Goal: Information Seeking & Learning: Learn about a topic

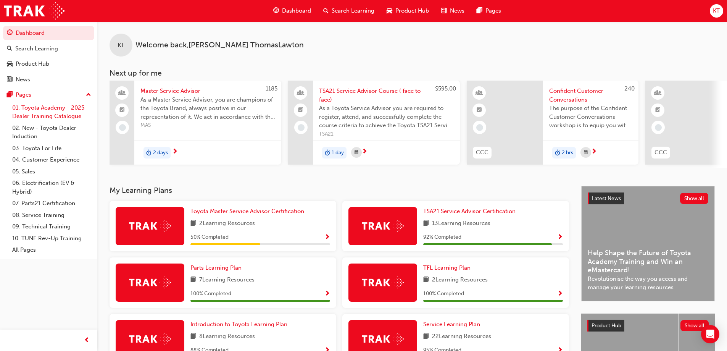
click at [67, 108] on link "01. Toyota Academy - 2025 Dealer Training Catalogue" at bounding box center [51, 112] width 85 height 20
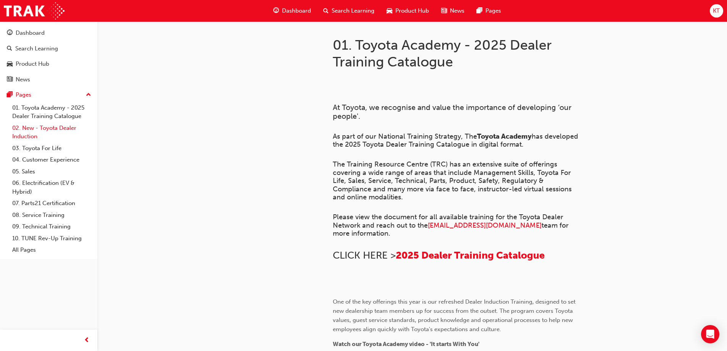
click at [57, 127] on link "02. New - Toyota Dealer Induction" at bounding box center [51, 132] width 85 height 20
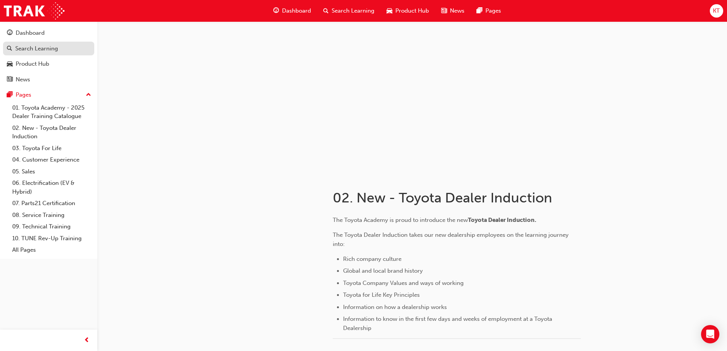
click at [29, 53] on div "Search Learning" at bounding box center [49, 49] width 84 height 10
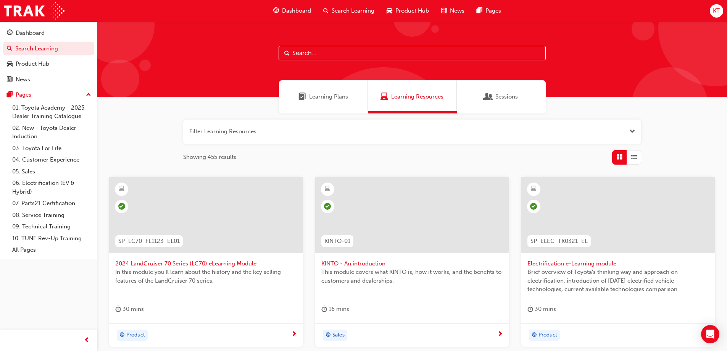
click at [622, 131] on button "button" at bounding box center [412, 131] width 458 height 24
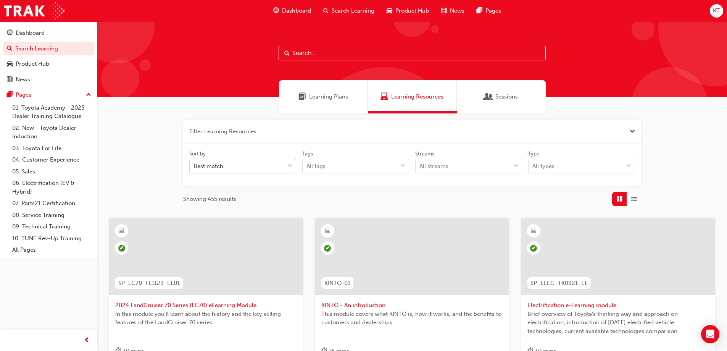
click at [291, 164] on span "down-icon" at bounding box center [289, 166] width 5 height 10
click at [194, 164] on input "Sort by Best match" at bounding box center [193, 166] width 1 height 6
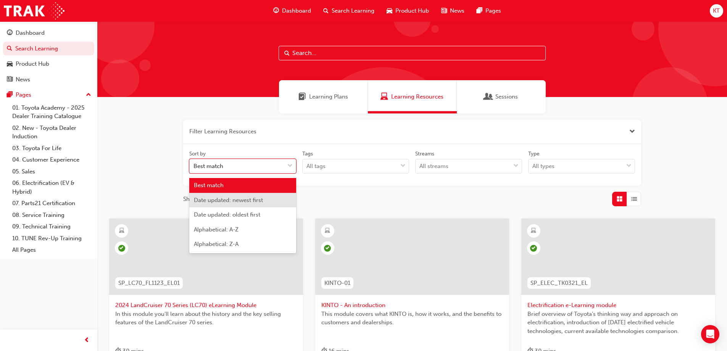
click at [263, 198] on span "Date updated: newest first" at bounding box center [228, 200] width 69 height 7
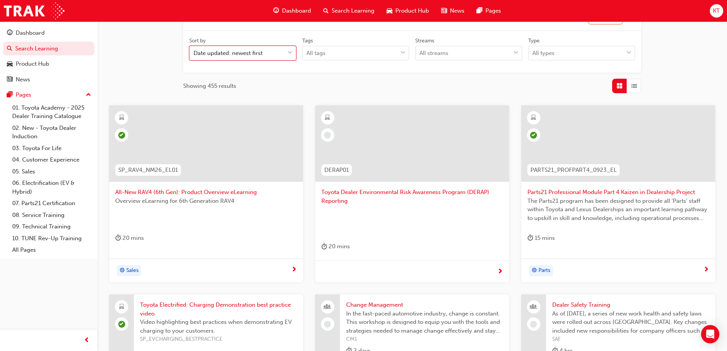
scroll to position [100, 0]
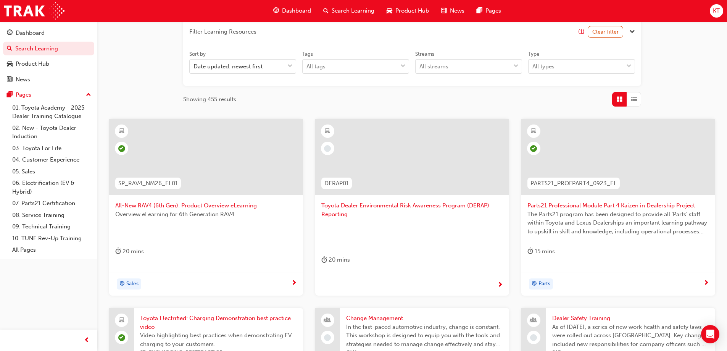
click at [498, 285] on span "next-icon" at bounding box center [500, 285] width 6 height 7
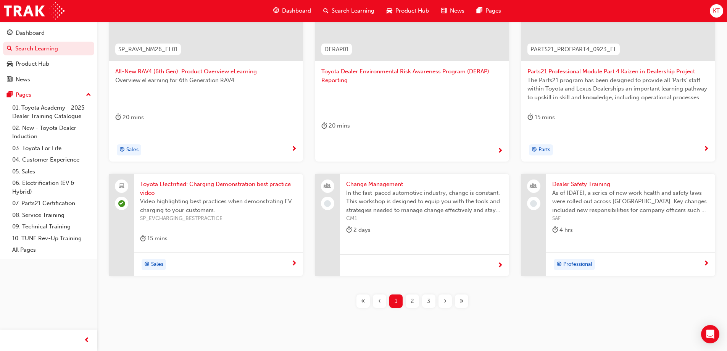
scroll to position [252, 0]
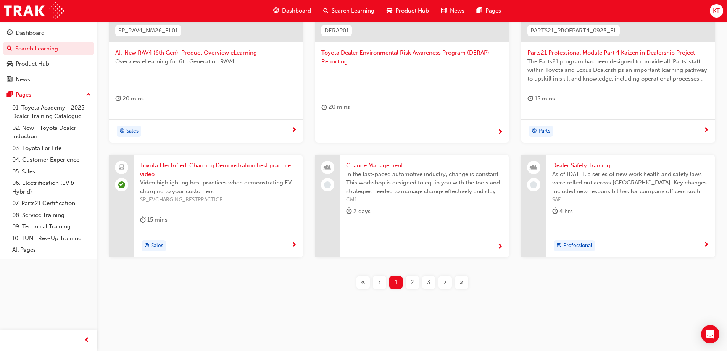
click at [411, 285] on span "2" at bounding box center [412, 282] width 3 height 9
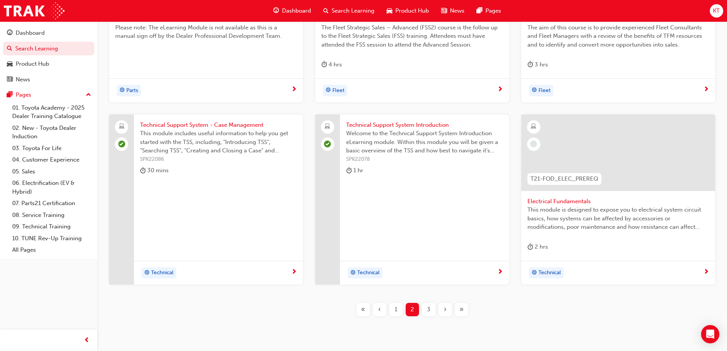
scroll to position [313, 0]
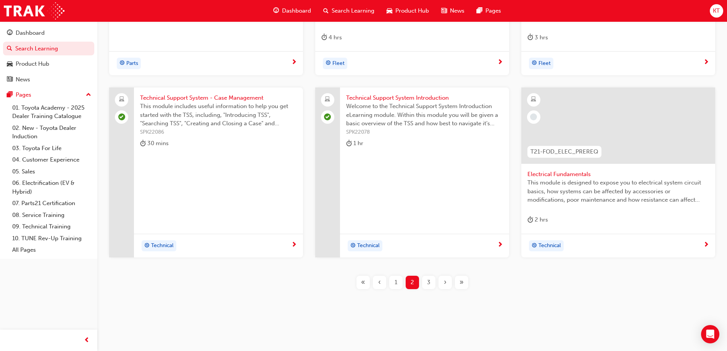
click at [428, 284] on span "3" at bounding box center [428, 282] width 3 height 9
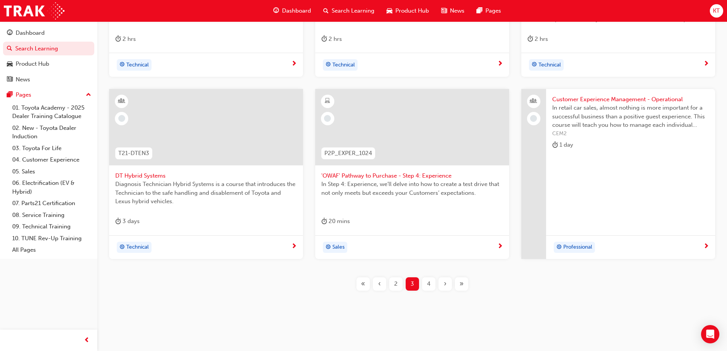
scroll to position [313, 0]
click at [372, 175] on span "'OWAF' Pathway to Purchase - Step 4: Experience" at bounding box center [412, 174] width 182 height 9
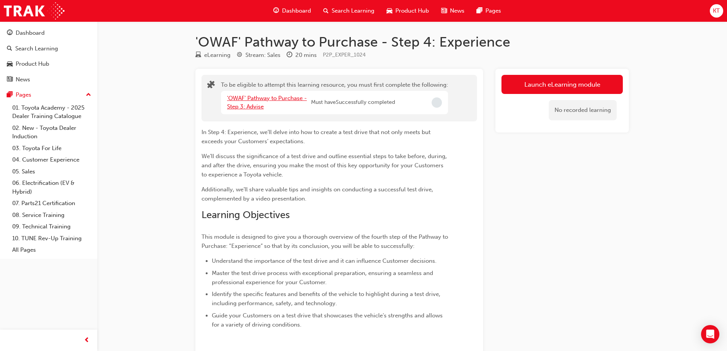
click at [257, 104] on link "'OWAF' Pathway to Purchase - Step 3: Advise" at bounding box center [267, 103] width 80 height 16
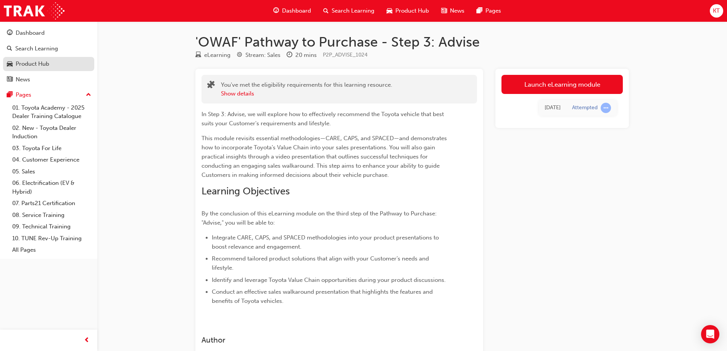
click at [32, 61] on div "Product Hub" at bounding box center [33, 64] width 34 height 9
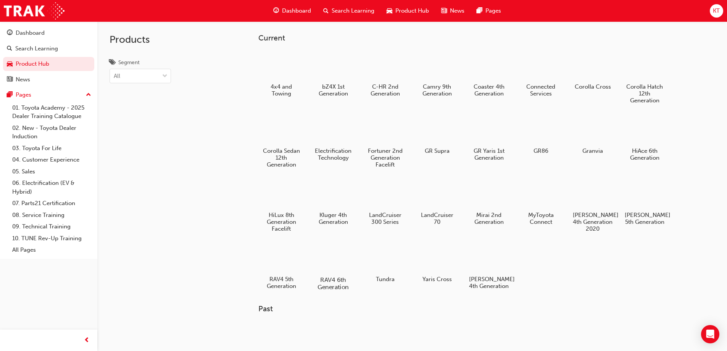
click at [338, 255] on div at bounding box center [333, 257] width 42 height 31
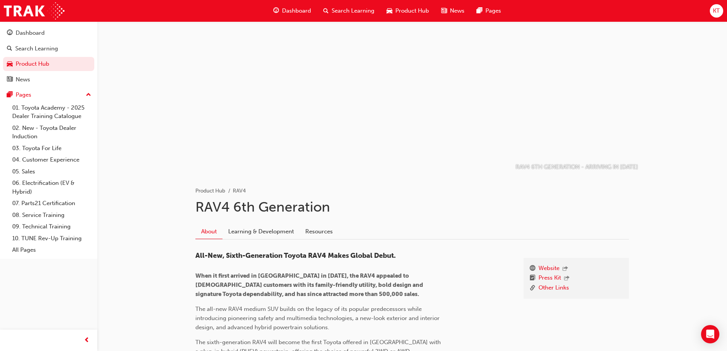
scroll to position [38, 0]
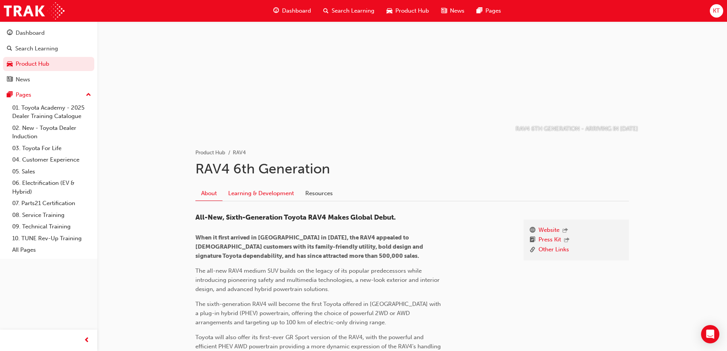
click at [246, 195] on link "Learning & Development" at bounding box center [260, 193] width 77 height 14
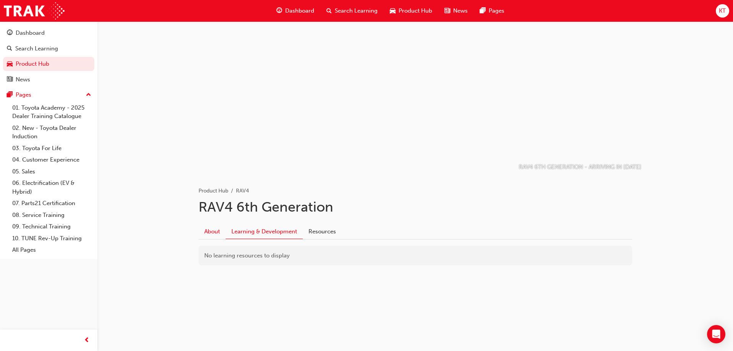
click at [214, 226] on link "About" at bounding box center [211, 231] width 27 height 14
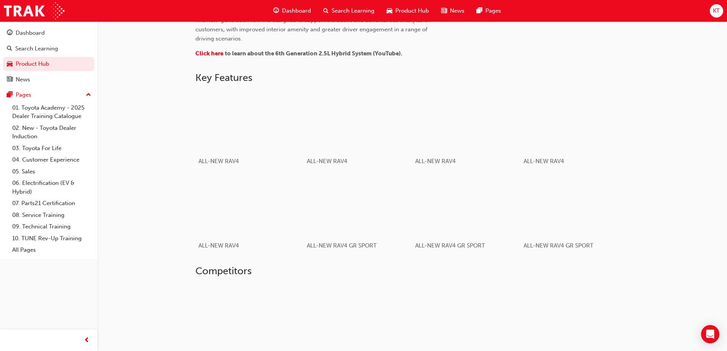
scroll to position [420, 0]
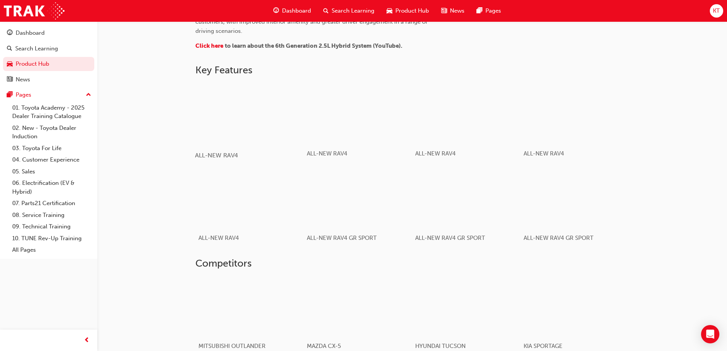
click at [237, 113] on div "button" at bounding box center [249, 113] width 109 height 61
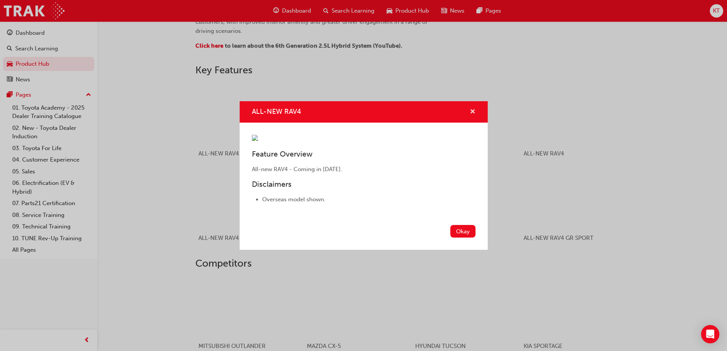
click at [470, 109] on span "cross-icon" at bounding box center [473, 112] width 6 height 7
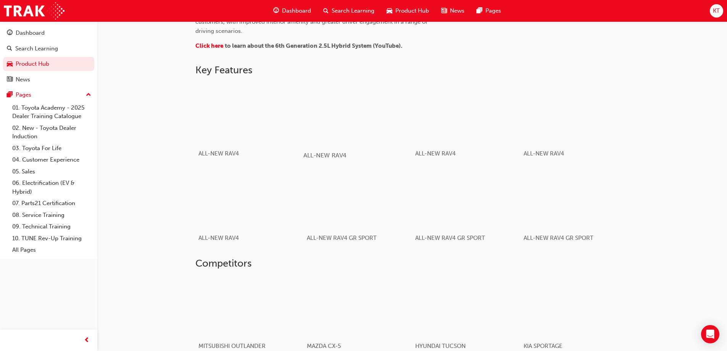
click at [376, 141] on div "button" at bounding box center [357, 113] width 109 height 61
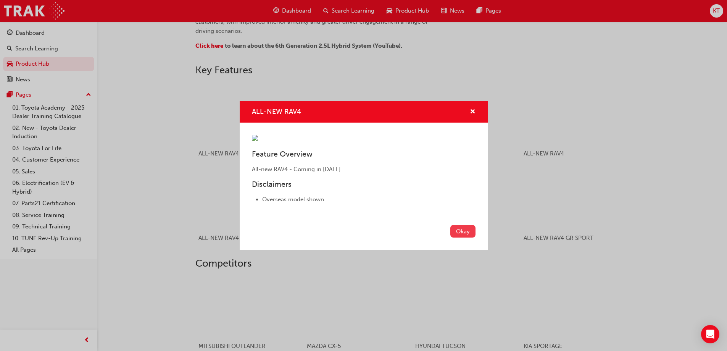
click at [462, 237] on button "Okay" at bounding box center [462, 231] width 25 height 13
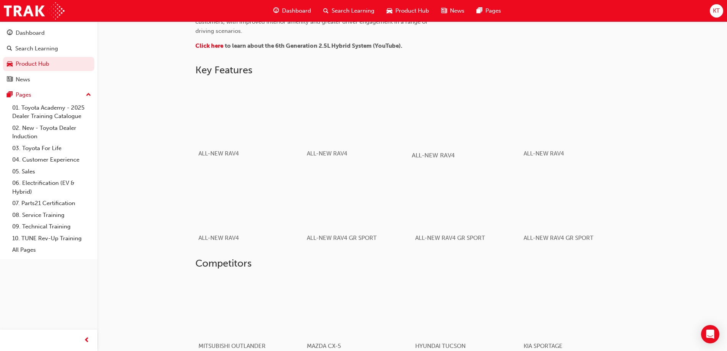
click at [470, 143] on div "button" at bounding box center [466, 113] width 109 height 61
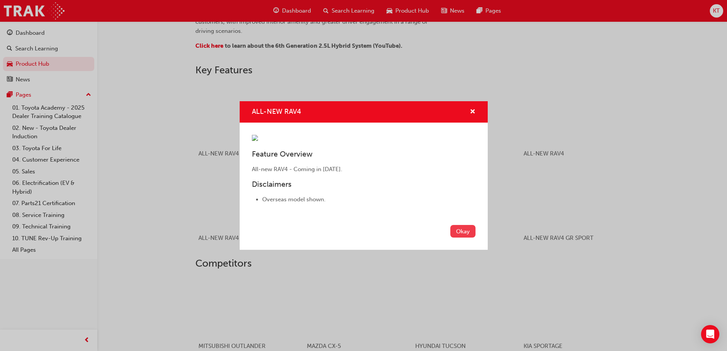
click at [466, 237] on button "Okay" at bounding box center [462, 231] width 25 height 13
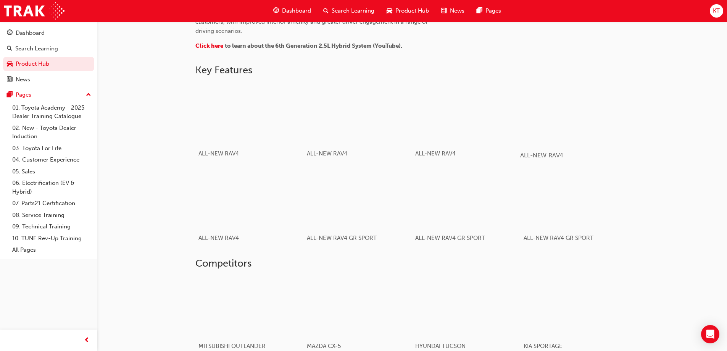
click at [567, 130] on div "button" at bounding box center [574, 113] width 109 height 61
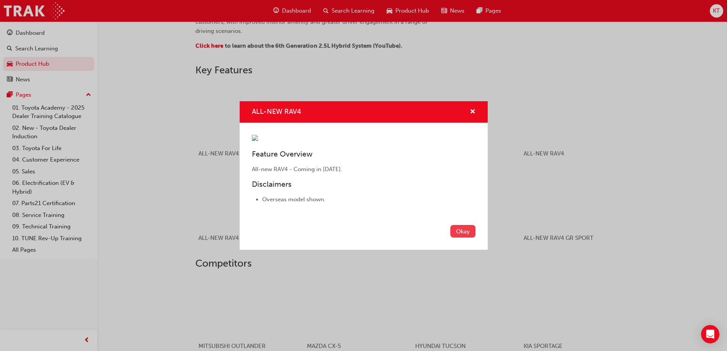
click at [467, 237] on button "Okay" at bounding box center [462, 231] width 25 height 13
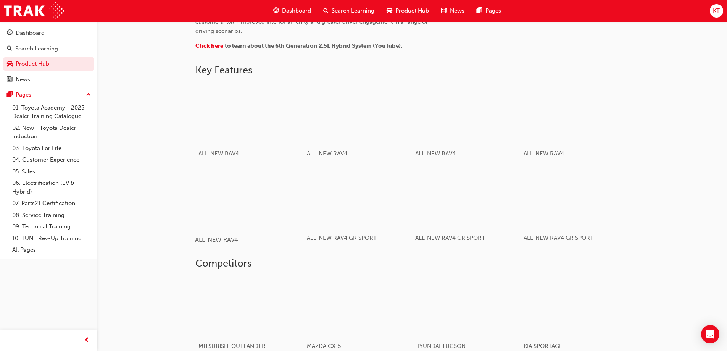
click at [279, 202] on div "button" at bounding box center [249, 197] width 109 height 61
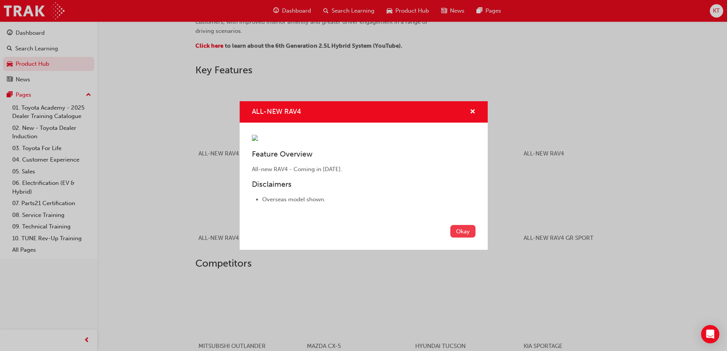
click at [458, 237] on button "Okay" at bounding box center [462, 231] width 25 height 13
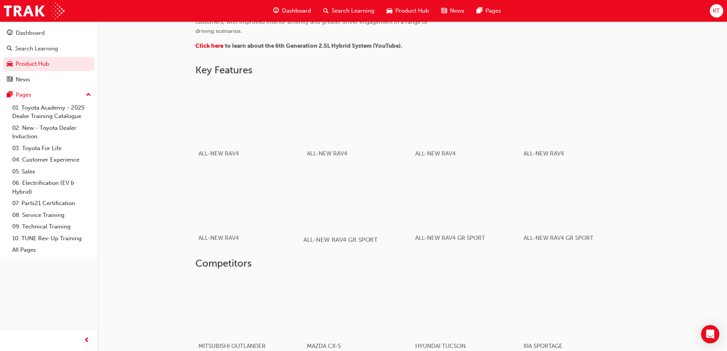
click at [354, 202] on div "button" at bounding box center [357, 197] width 109 height 61
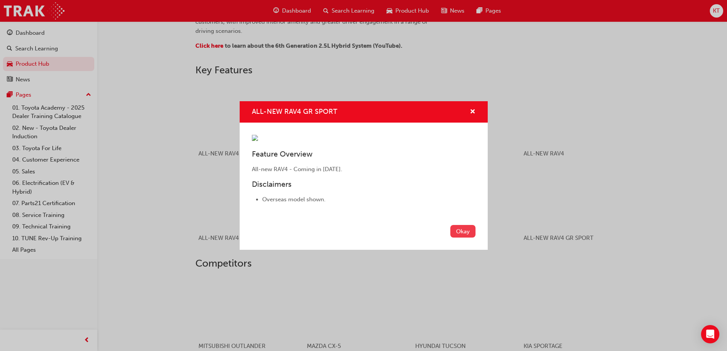
click at [473, 237] on button "Okay" at bounding box center [462, 231] width 25 height 13
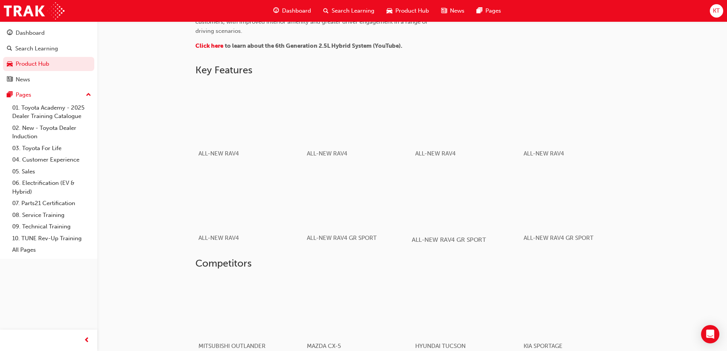
click at [497, 212] on div "button" at bounding box center [466, 197] width 109 height 61
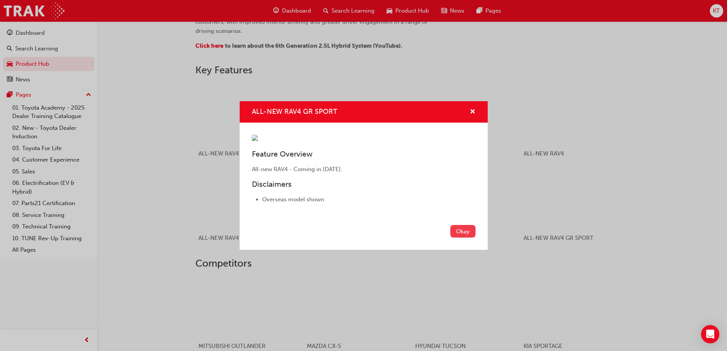
click at [459, 237] on button "Okay" at bounding box center [462, 231] width 25 height 13
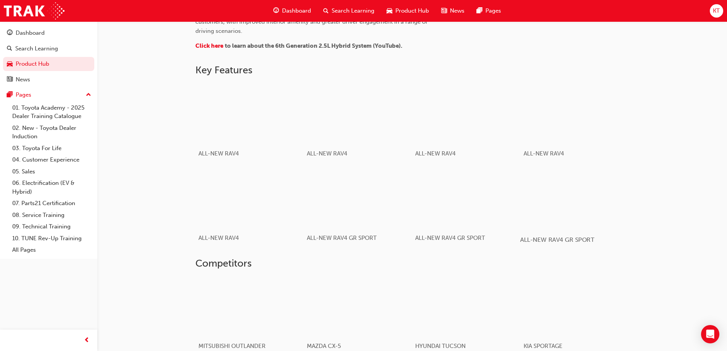
click at [550, 220] on div "button" at bounding box center [574, 197] width 109 height 61
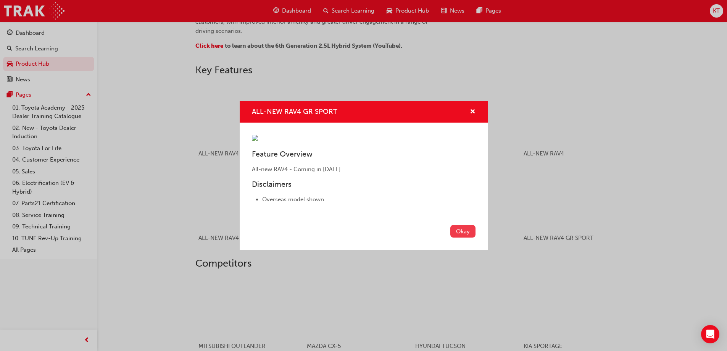
click at [472, 237] on button "Okay" at bounding box center [462, 231] width 25 height 13
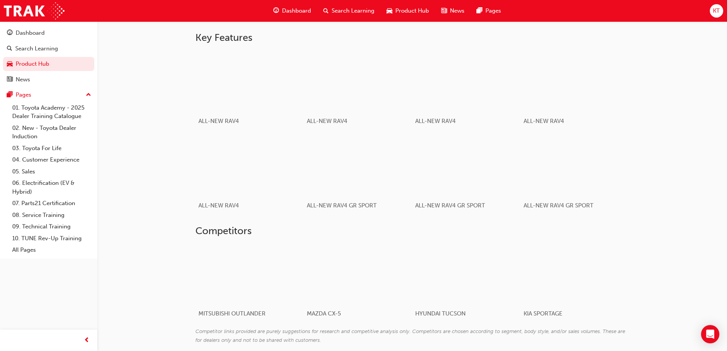
scroll to position [375, 0]
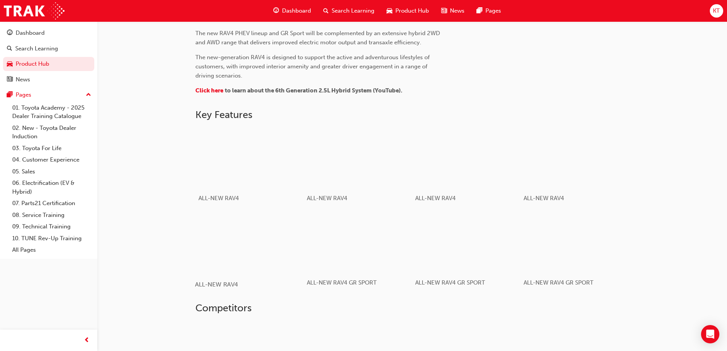
click at [257, 237] on div "button" at bounding box center [249, 242] width 109 height 61
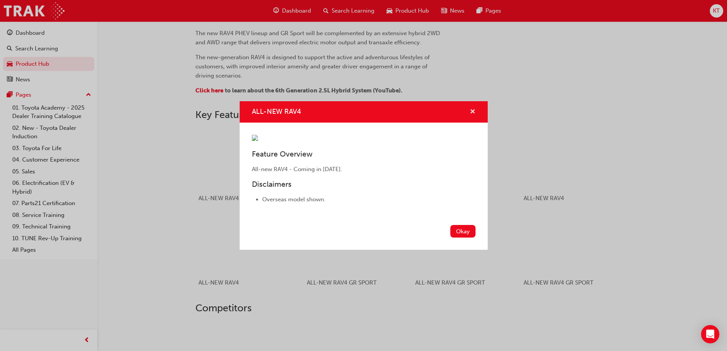
click at [470, 109] on span "cross-icon" at bounding box center [473, 112] width 6 height 7
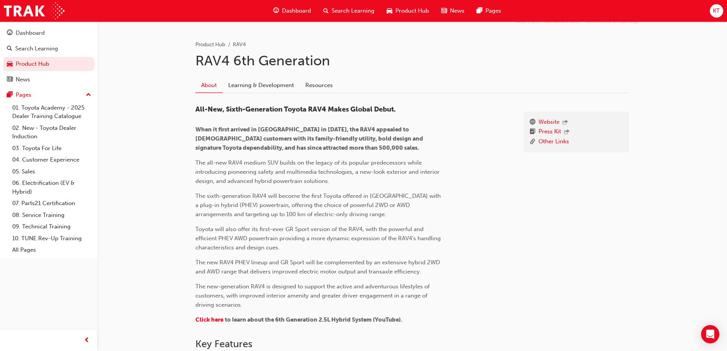
scroll to position [108, 0]
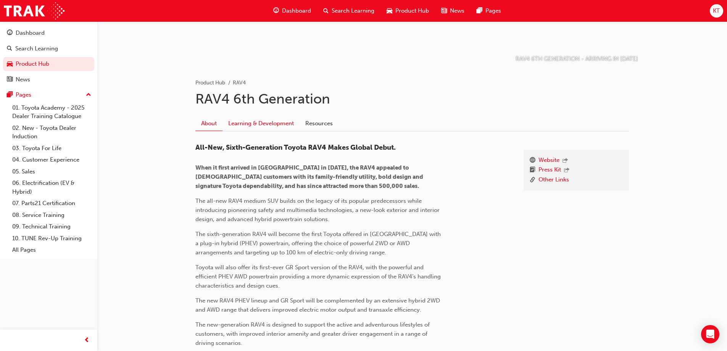
click at [254, 122] on link "Learning & Development" at bounding box center [260, 123] width 77 height 14
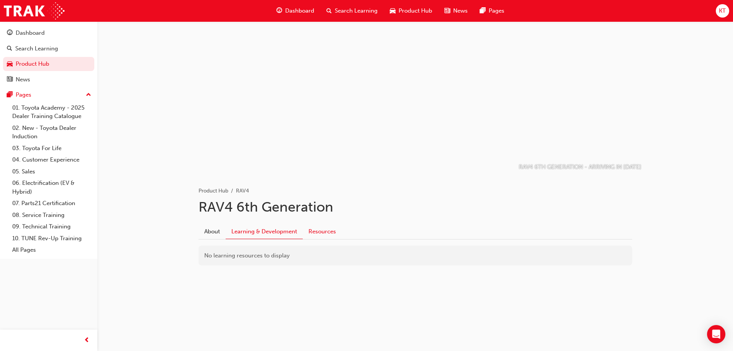
click at [315, 231] on link "Resources" at bounding box center [322, 231] width 39 height 14
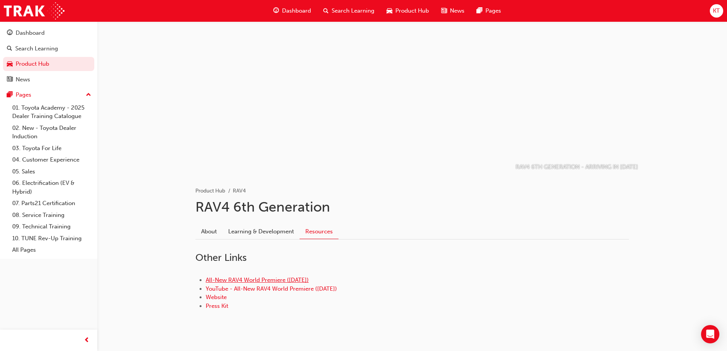
click at [221, 280] on link "All-New RAV4 World Premiere ([DATE])" at bounding box center [257, 279] width 103 height 7
